Goal: Transaction & Acquisition: Subscribe to service/newsletter

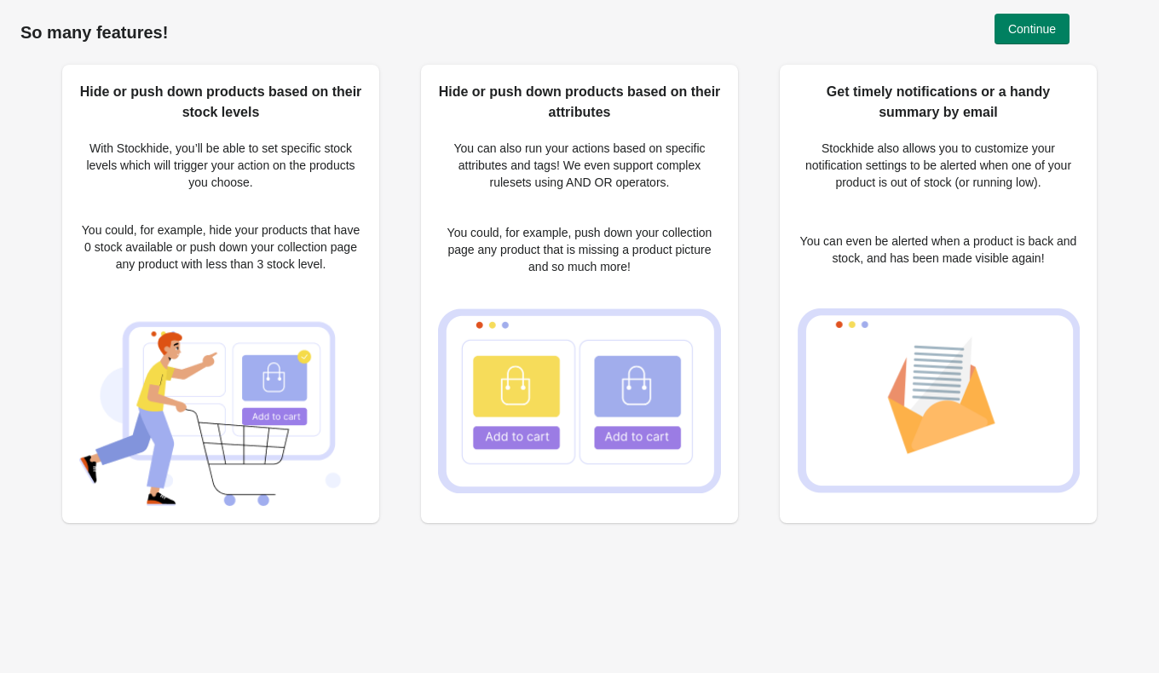
click at [895, 40] on h1 "So many features!" at bounding box center [579, 32] width 1118 height 20
click at [1026, 37] on button "Continue" at bounding box center [1031, 29] width 75 height 31
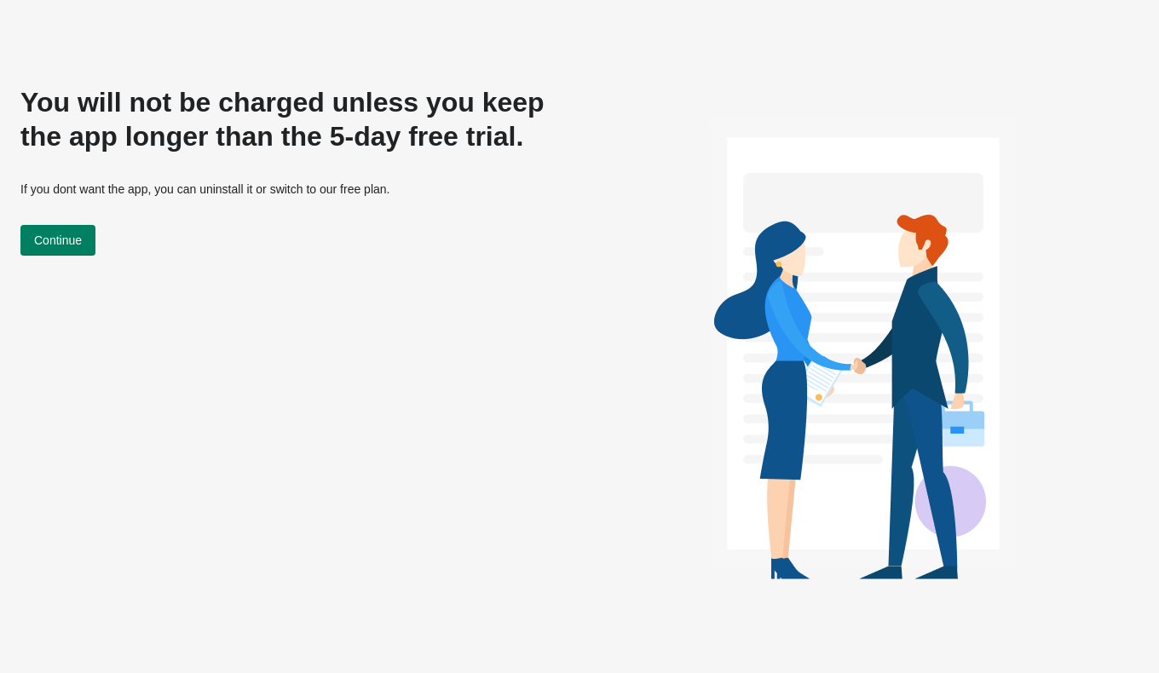
click at [204, 315] on div "You will not be charged unless you keep the app longer than the 5-day free tria…" at bounding box center [289, 340] width 538 height 510
click at [91, 244] on button "Continue" at bounding box center [57, 240] width 75 height 31
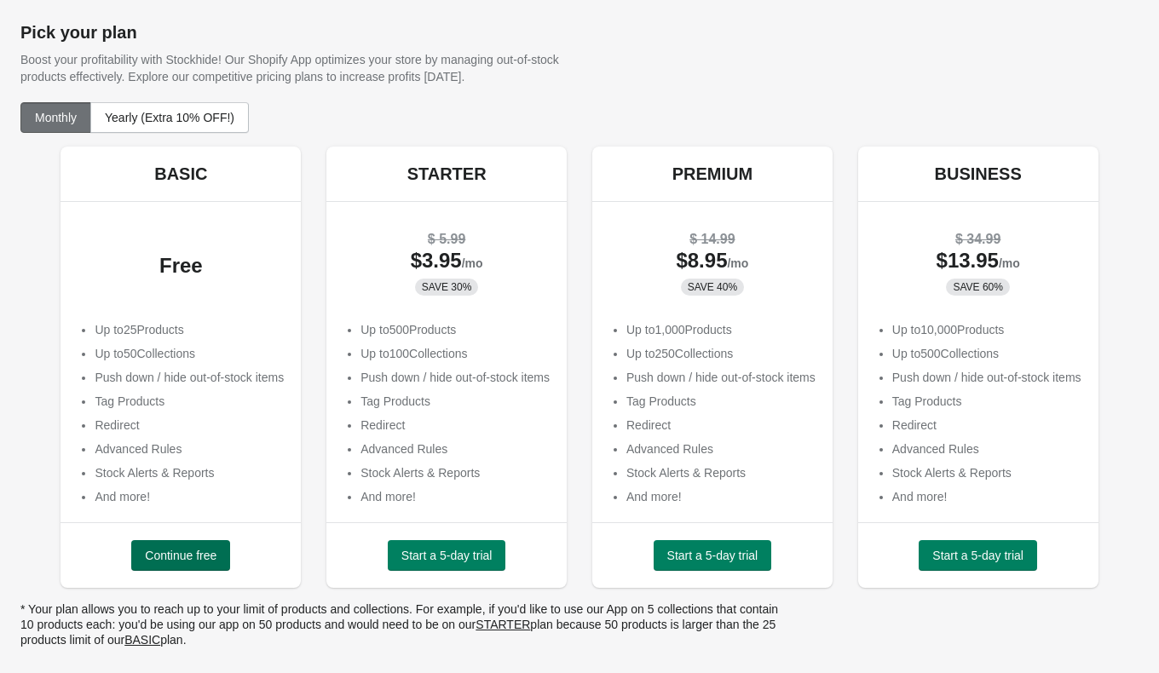
click at [155, 552] on span "Continue free" at bounding box center [181, 556] width 72 height 14
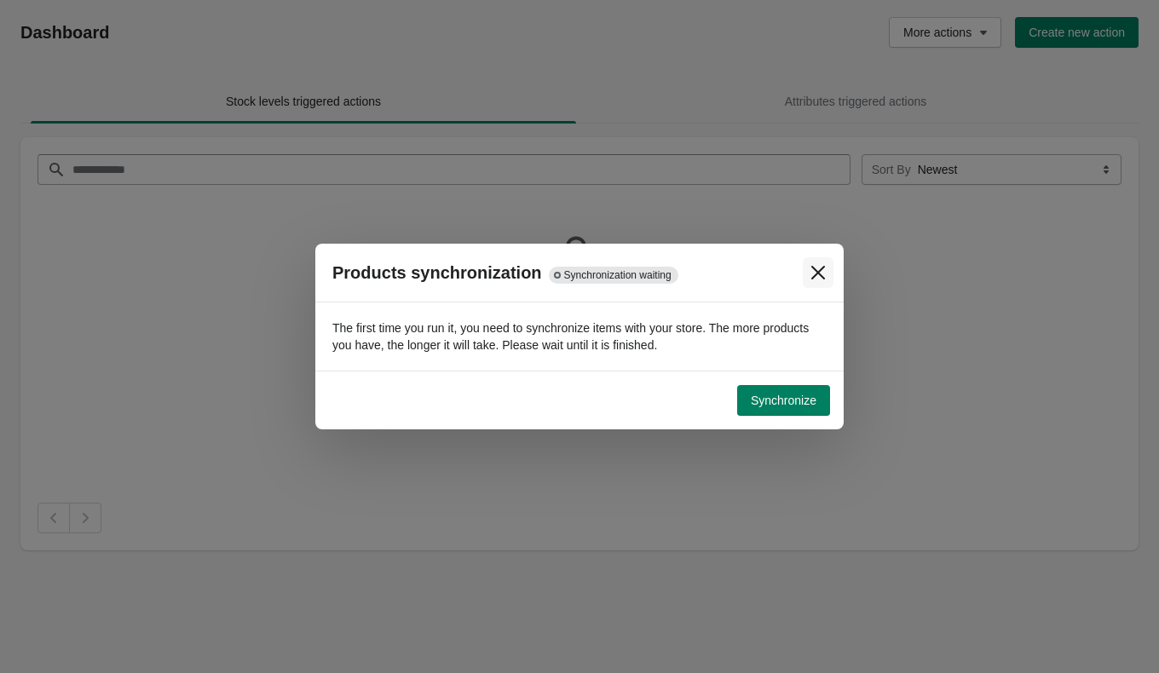
click at [819, 282] on button "Close" at bounding box center [817, 272] width 31 height 31
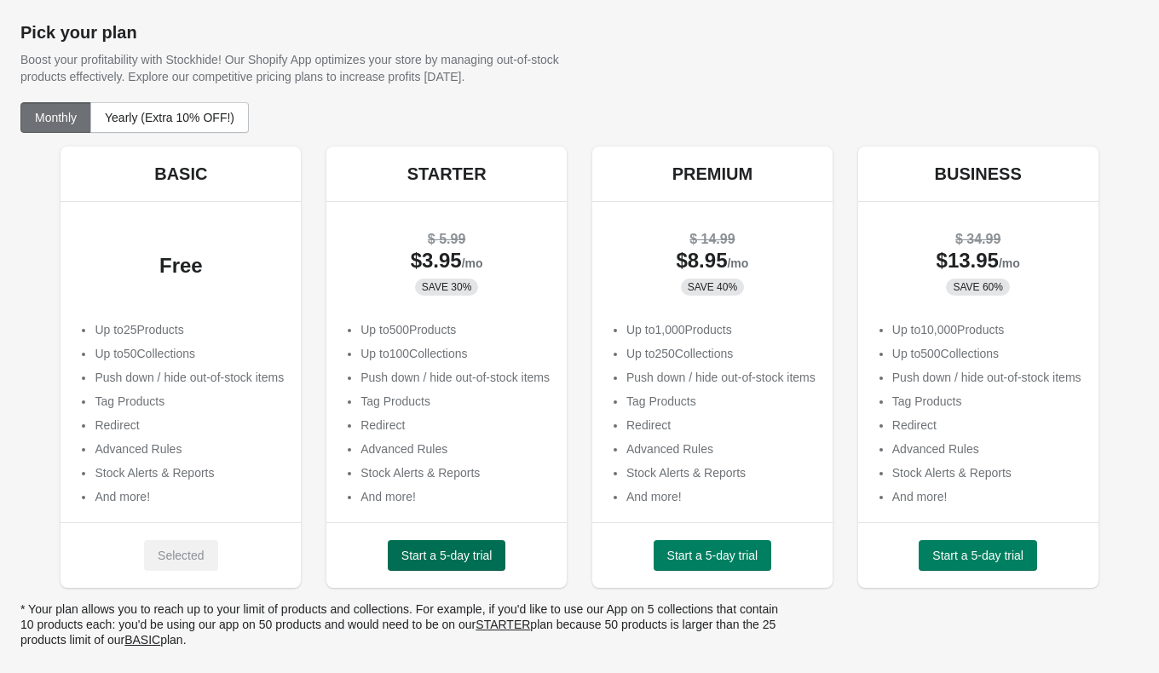
click at [416, 551] on span "Start a 5-day trial" at bounding box center [446, 556] width 91 height 14
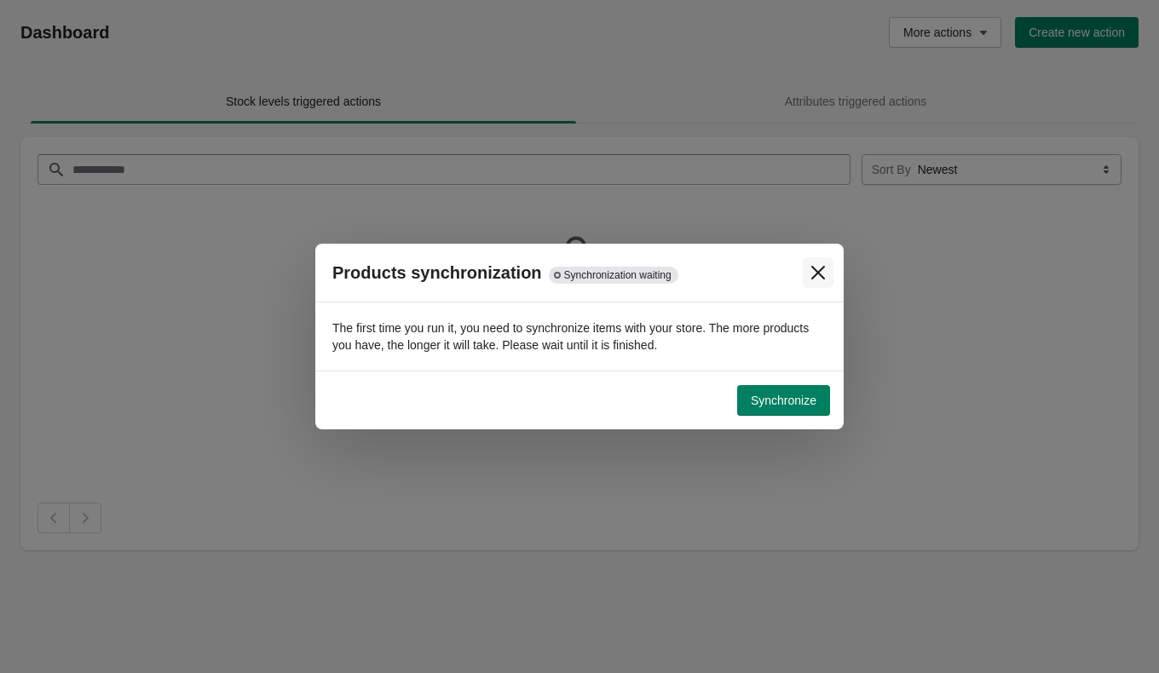
click at [816, 275] on icon "Close" at bounding box center [818, 273] width 14 height 14
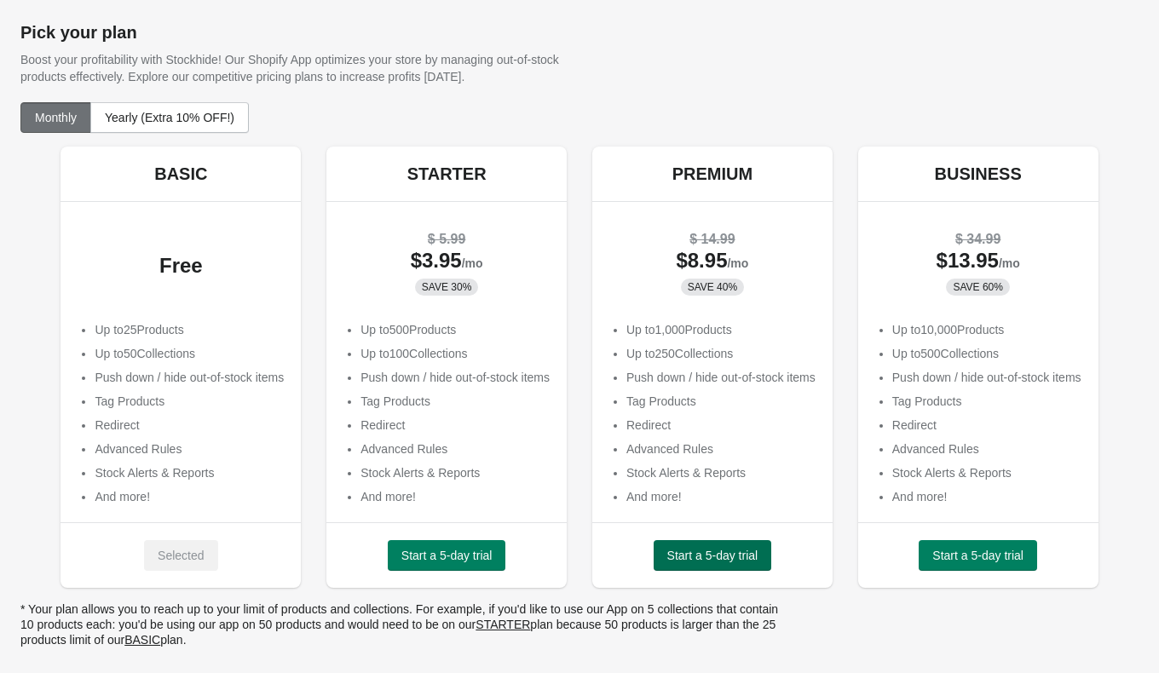
click at [709, 545] on button "Start a 5-day trial" at bounding box center [712, 555] width 118 height 31
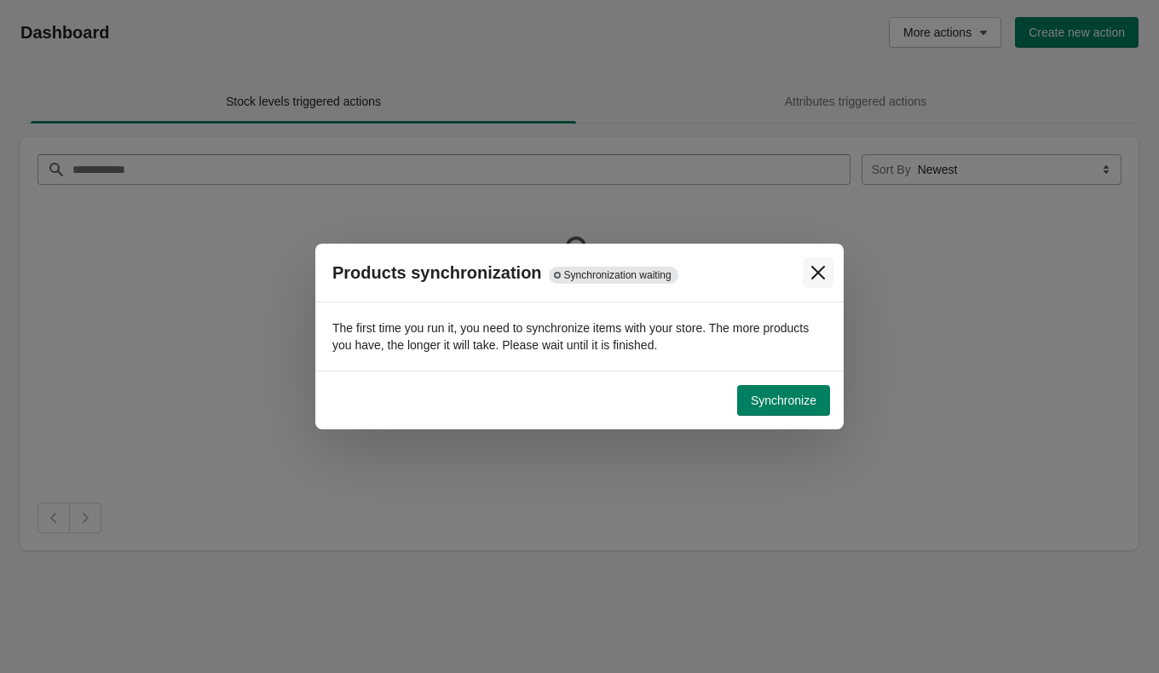
click at [808, 277] on button "Close" at bounding box center [817, 272] width 31 height 31
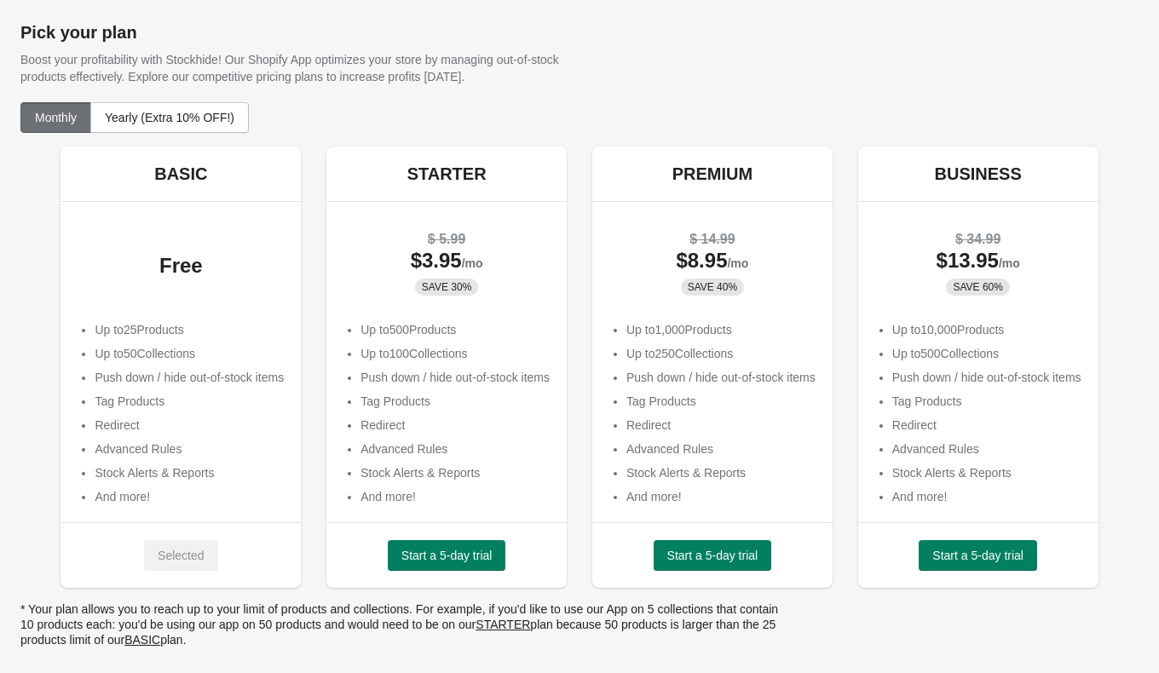
click at [460, 459] on ul "Up to 500 Products Up to 100 Collections Push down / hide out-of-stock items Ta…" at bounding box center [446, 413] width 206 height 184
click at [475, 560] on span "Start a 5-day trial" at bounding box center [446, 556] width 91 height 14
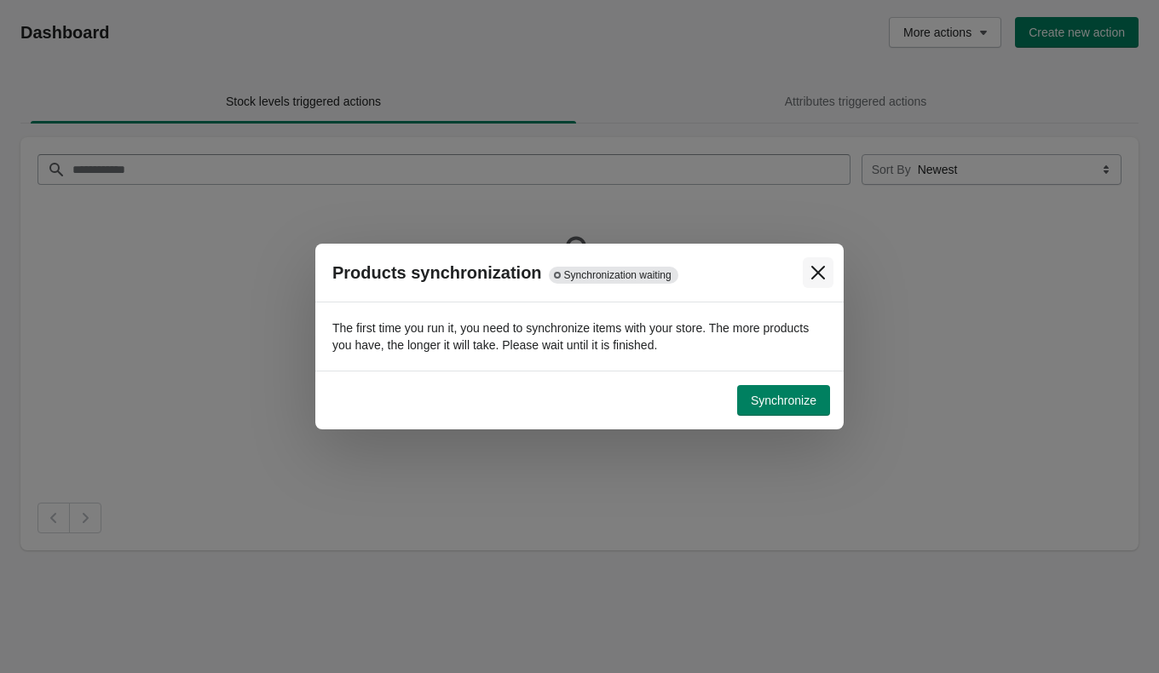
click at [815, 275] on icon "Close" at bounding box center [818, 273] width 14 height 14
click at [825, 272] on icon "Close" at bounding box center [817, 272] width 17 height 17
